Goal: Task Accomplishment & Management: Use online tool/utility

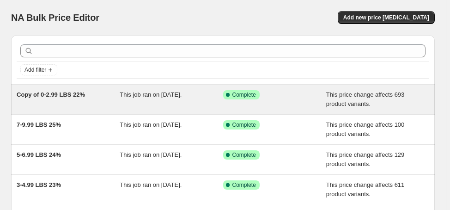
click at [75, 94] on span "Copy of 0-2.99 LBS 22%" at bounding box center [51, 94] width 68 height 7
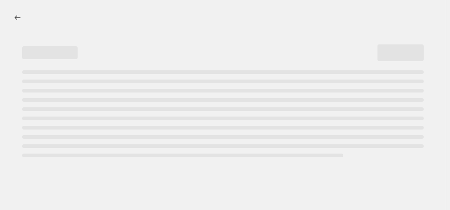
select select "margin"
select select "no_change"
select select "vendor"
select select "not_equal"
select select "collection"
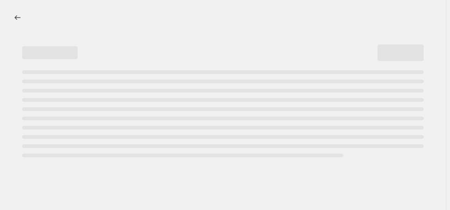
select select "product_status"
select select "draft"
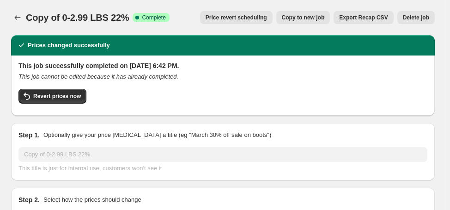
click at [320, 20] on span "Copy to new job" at bounding box center [303, 17] width 43 height 7
select select "margin"
select select "no_change"
select select "vendor"
select select "not_equal"
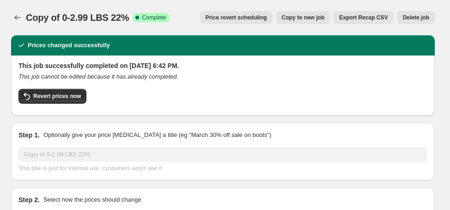
select select "collection"
select select "product_status"
select select "draft"
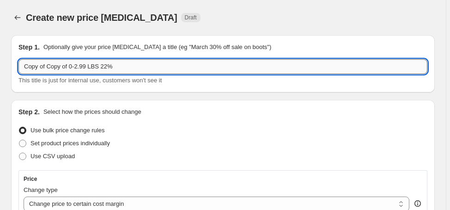
drag, startPoint x: 69, startPoint y: 68, endPoint x: 18, endPoint y: 72, distance: 51.0
click at [18, 72] on input "Copy of Copy of 0-2.99 LBS 22%" at bounding box center [222, 66] width 409 height 15
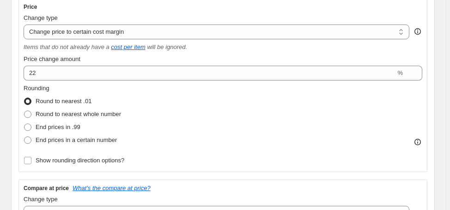
scroll to position [185, 0]
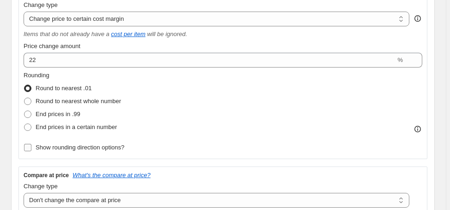
type input "0-2.99 LBS 22%"
click at [92, 153] on label "Show rounding direction options?" at bounding box center [74, 147] width 101 height 13
click at [31, 151] on input "Show rounding direction options?" at bounding box center [27, 147] width 7 height 7
checkbox input "true"
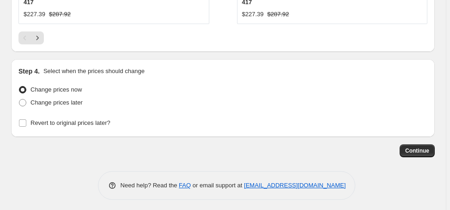
scroll to position [1228, 0]
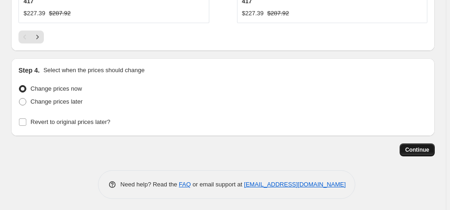
click at [413, 149] on span "Continue" at bounding box center [417, 149] width 24 height 7
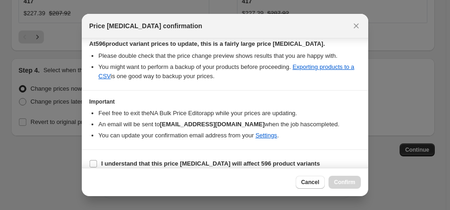
scroll to position [172, 0]
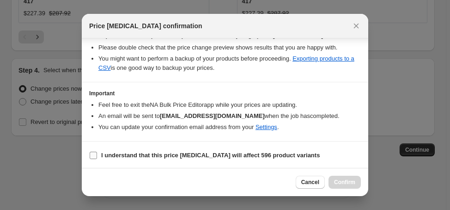
click at [186, 152] on b "I understand that this price change job will affect 596 product variants" at bounding box center [210, 155] width 219 height 7
click at [97, 152] on input "I understand that this price change job will affect 596 product variants" at bounding box center [93, 155] width 7 height 7
checkbox input "true"
click at [348, 184] on span "Confirm" at bounding box center [344, 181] width 21 height 7
